Goal: Navigation & Orientation: Find specific page/section

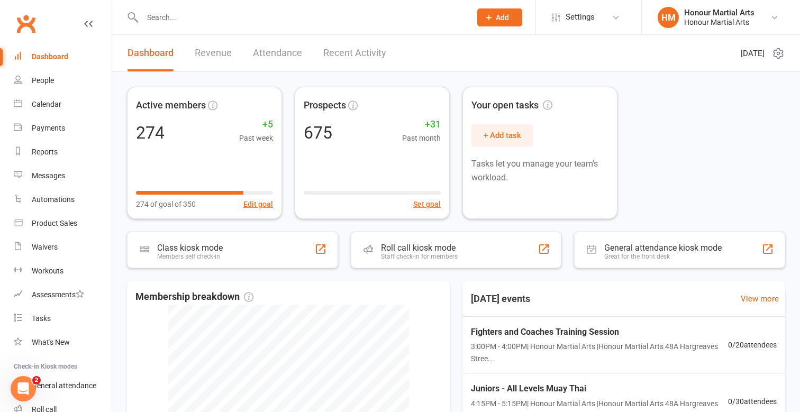
click at [186, 21] on input "text" at bounding box center [301, 17] width 324 height 15
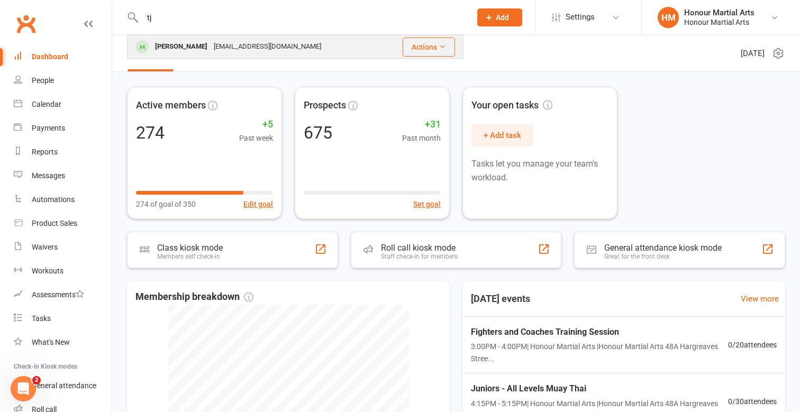
type input "tj"
click at [163, 48] on div "[PERSON_NAME]" at bounding box center [181, 46] width 59 height 15
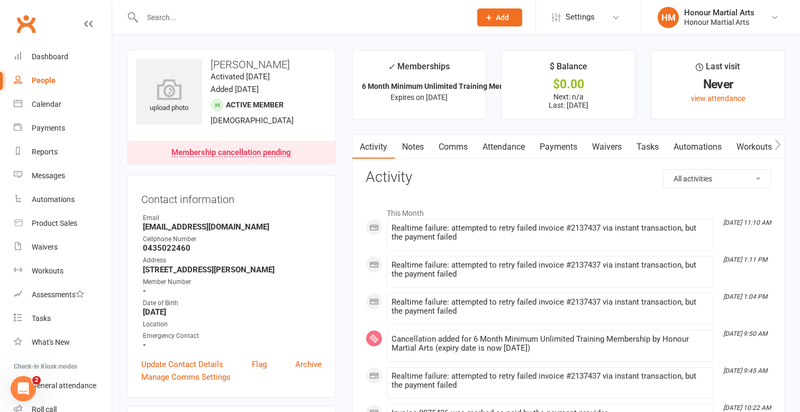
click at [559, 147] on link "Payments" at bounding box center [558, 147] width 52 height 24
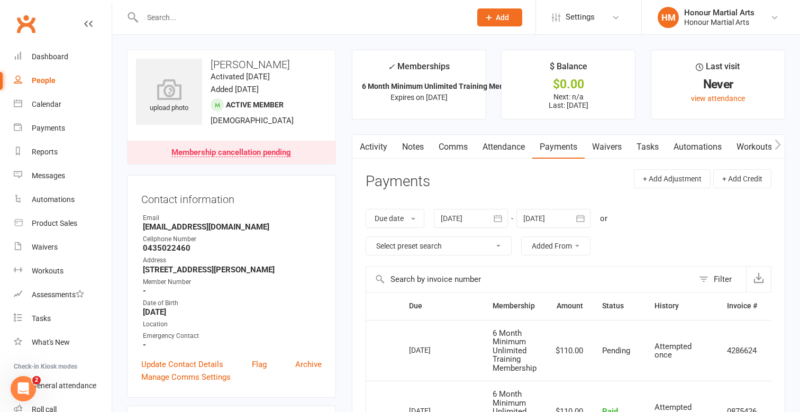
scroll to position [10, 0]
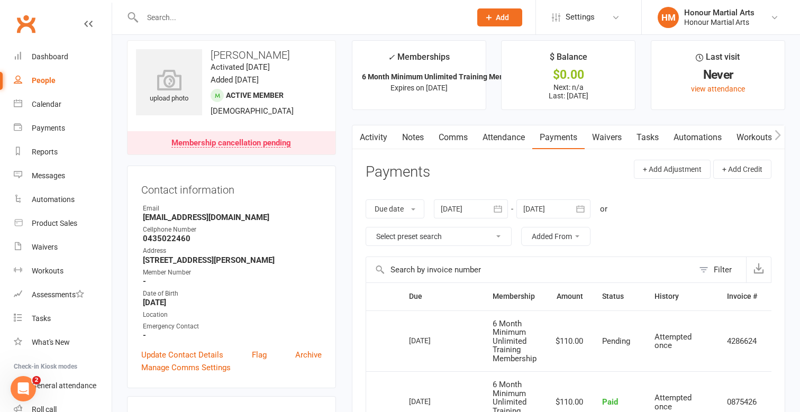
click at [207, 17] on input "text" at bounding box center [301, 17] width 324 height 15
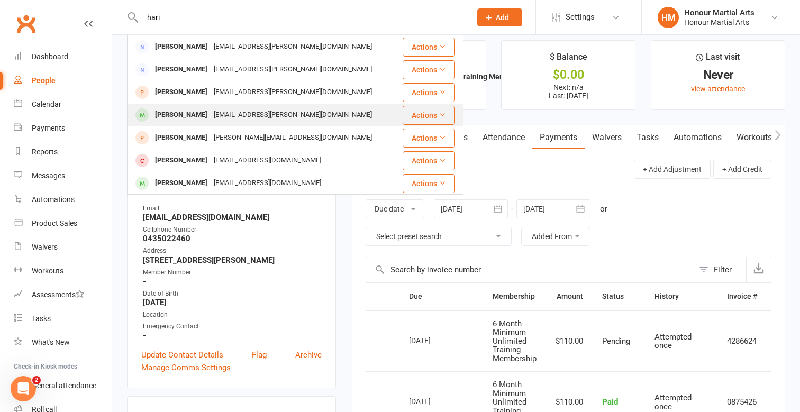
type input "hari"
click at [211, 118] on div "[EMAIL_ADDRESS][PERSON_NAME][DOMAIN_NAME]" at bounding box center [293, 114] width 165 height 15
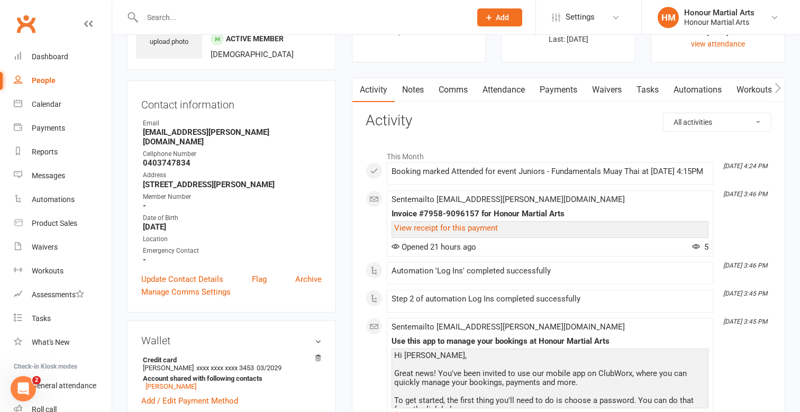
click at [567, 90] on link "Payments" at bounding box center [558, 90] width 52 height 24
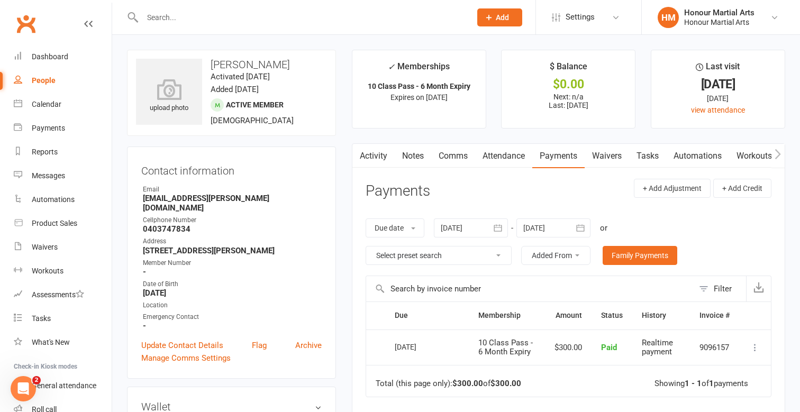
click at [271, 25] on div at bounding box center [295, 17] width 336 height 34
click at [227, 21] on input "text" at bounding box center [301, 17] width 324 height 15
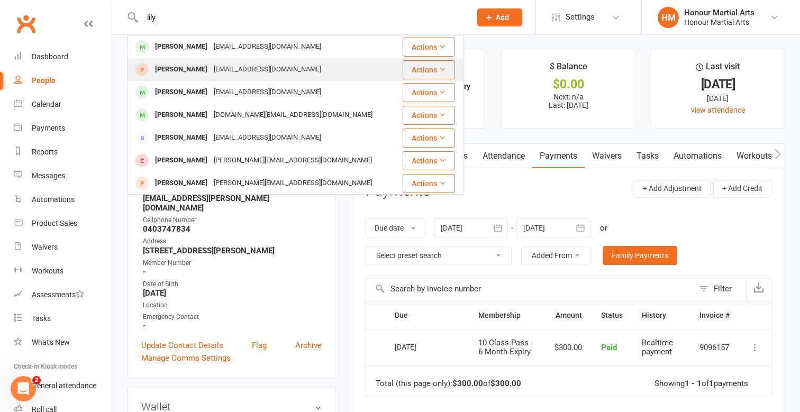
type input "lily"
click at [245, 77] on div "[EMAIL_ADDRESS][DOMAIN_NAME]" at bounding box center [268, 69] width 114 height 15
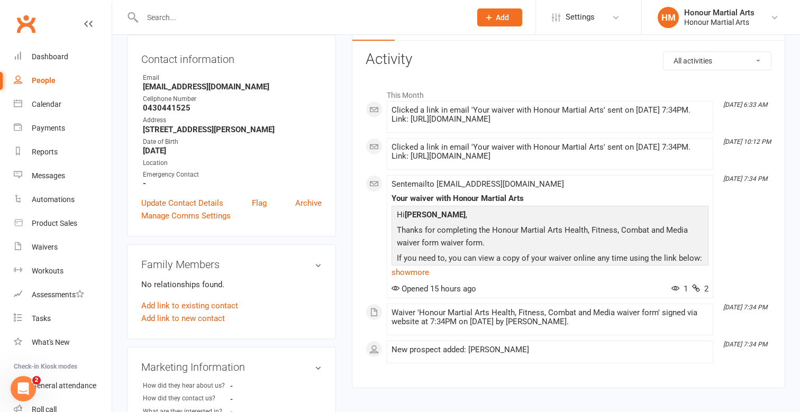
scroll to position [156, 0]
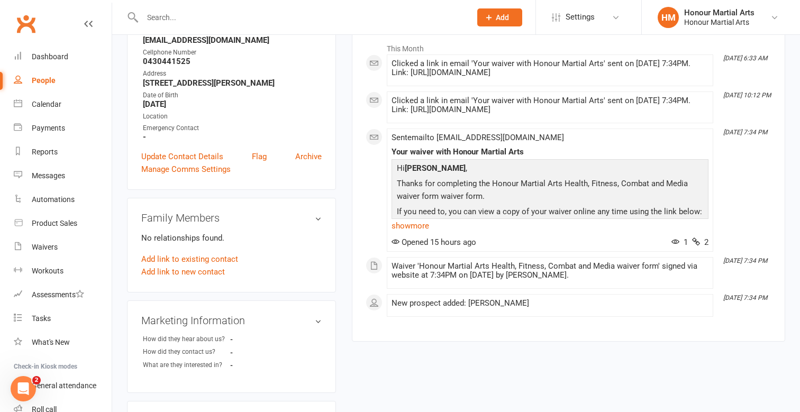
click at [248, 21] on input "text" at bounding box center [301, 17] width 324 height 15
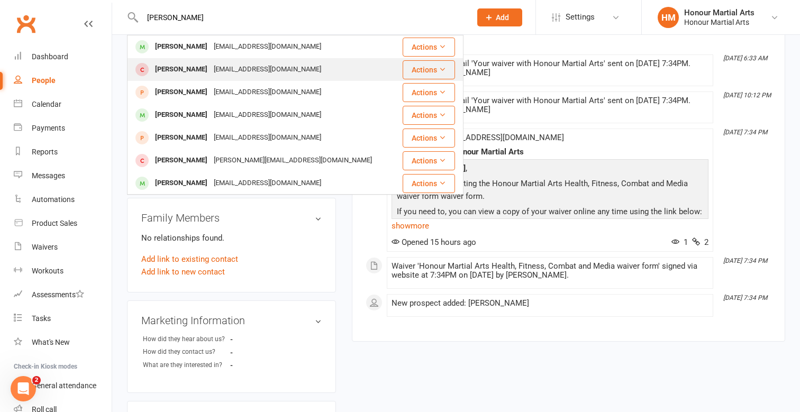
type input "[PERSON_NAME]"
click at [240, 72] on div "[EMAIL_ADDRESS][DOMAIN_NAME]" at bounding box center [268, 69] width 114 height 15
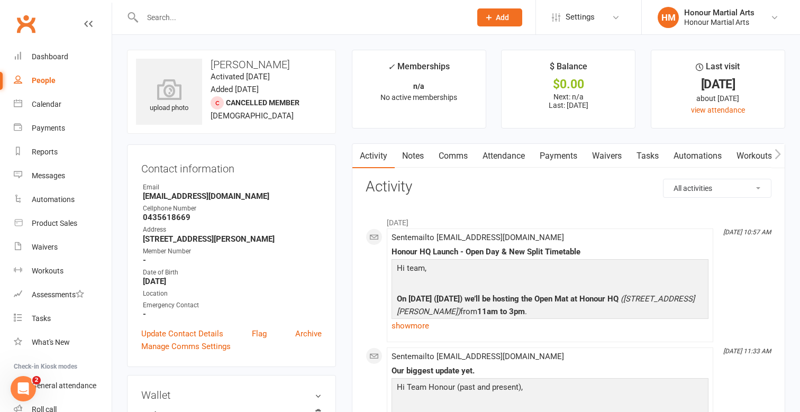
click at [220, 18] on input "text" at bounding box center [301, 17] width 324 height 15
paste input "Pearlyn"
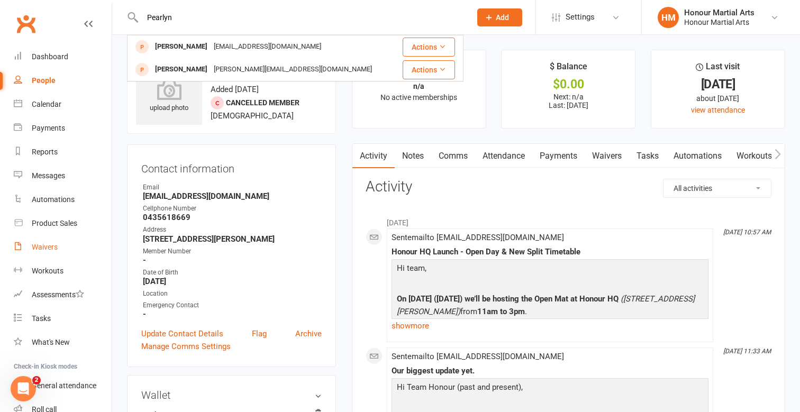
type input "Pearlyn"
click at [50, 245] on div "Waivers" at bounding box center [45, 247] width 26 height 8
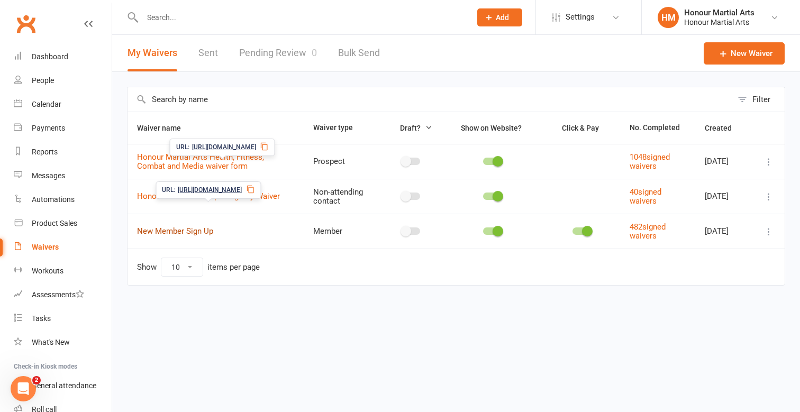
click at [181, 236] on link "New Member Sign Up" at bounding box center [175, 231] width 76 height 10
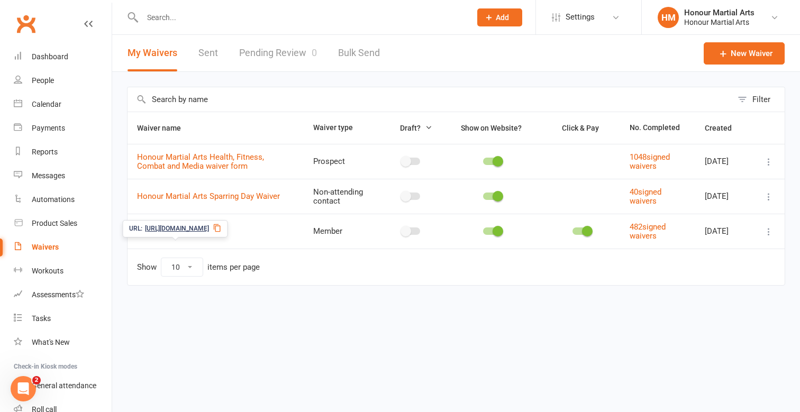
click at [221, 228] on icon at bounding box center [217, 228] width 7 height 8
